Goal: Navigation & Orientation: Find specific page/section

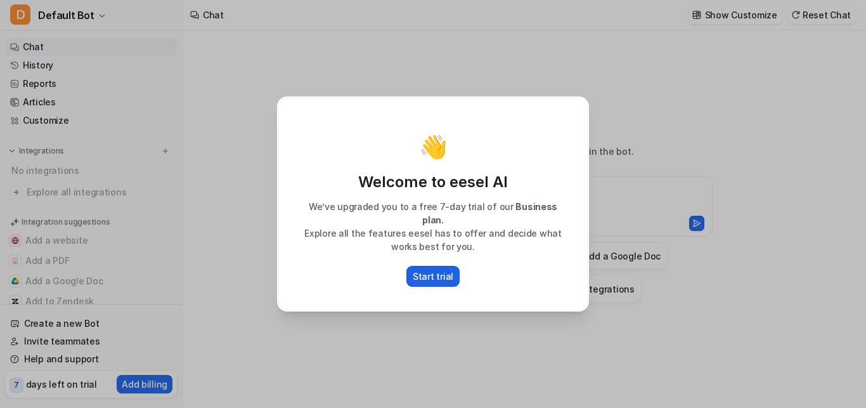
click at [434, 274] on p "Start trial" at bounding box center [433, 275] width 41 height 13
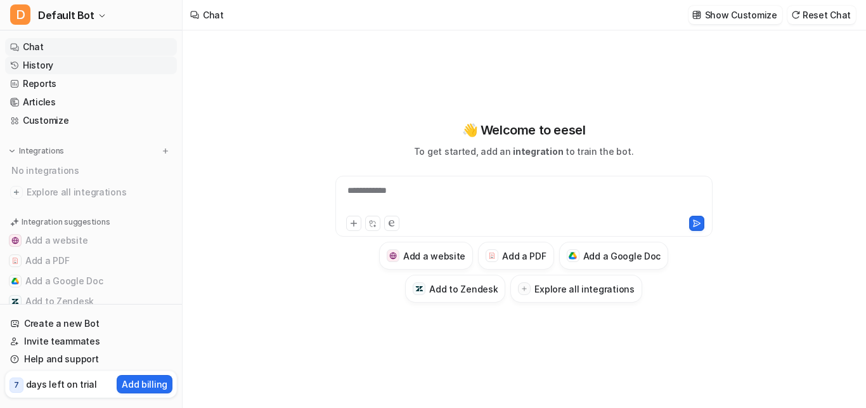
click at [64, 65] on link "History" at bounding box center [91, 65] width 172 height 18
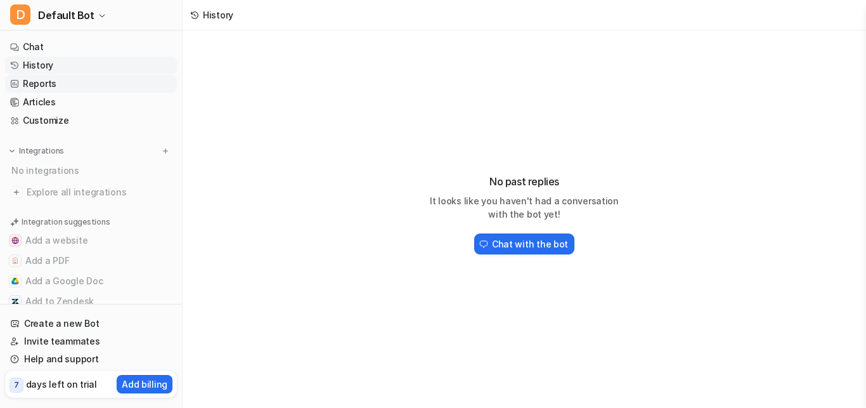
click at [48, 85] on link "Reports" at bounding box center [91, 84] width 172 height 18
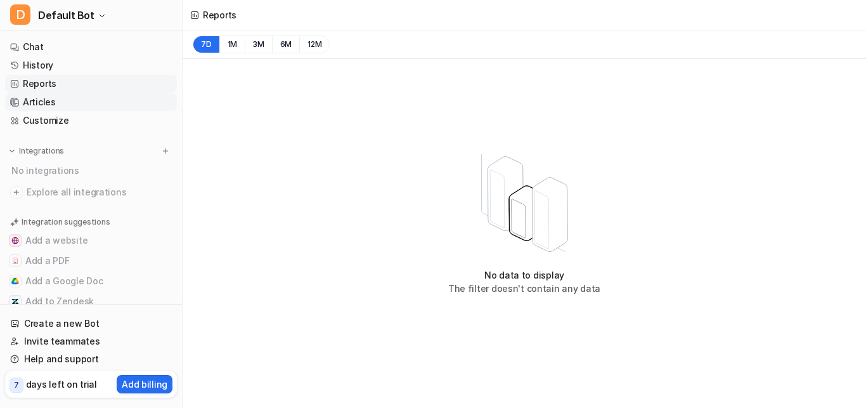
click at [41, 103] on link "Articles" at bounding box center [91, 102] width 172 height 18
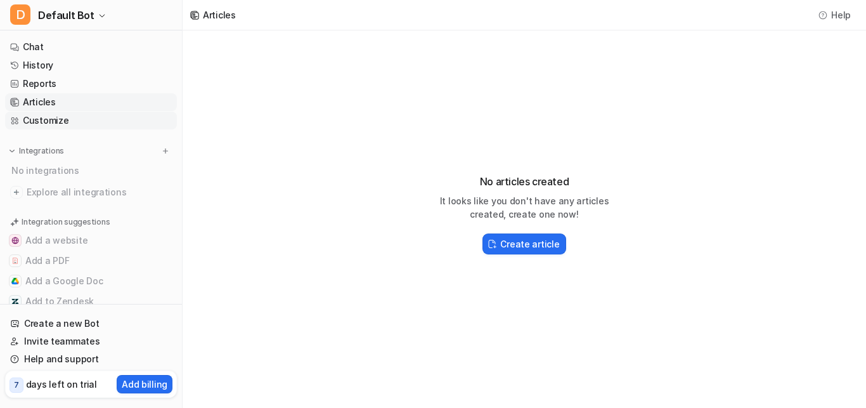
click at [51, 116] on link "Customize" at bounding box center [91, 121] width 172 height 18
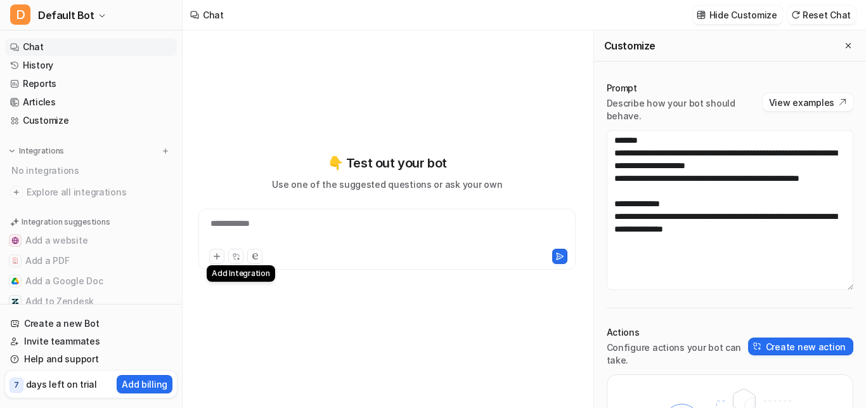
click at [214, 254] on icon at bounding box center [216, 256] width 9 height 9
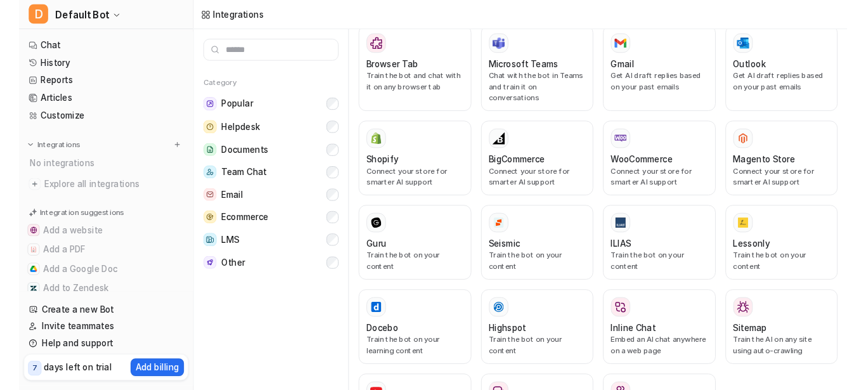
scroll to position [655, 0]
